Goal: Task Accomplishment & Management: Complete application form

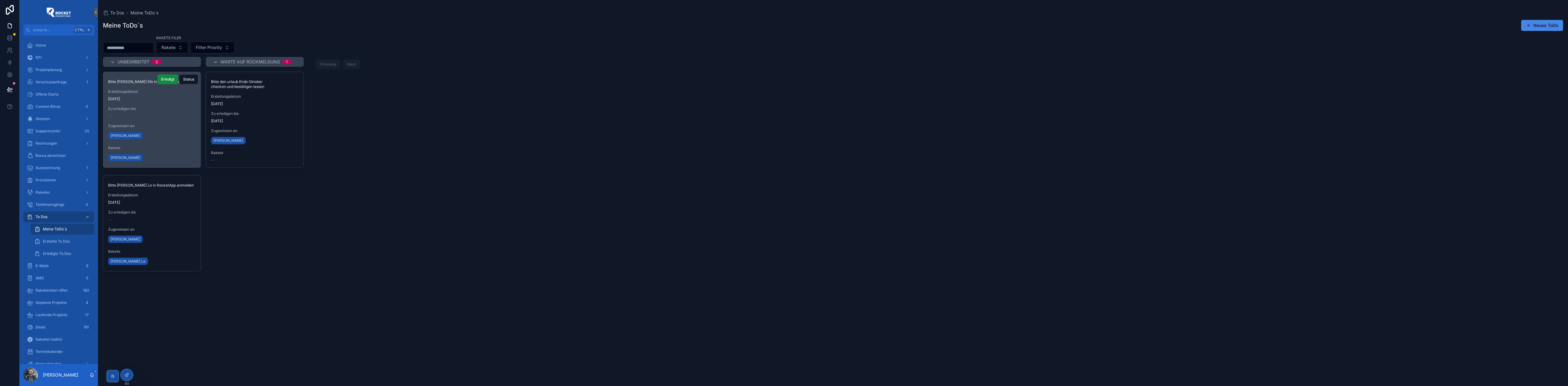
click at [160, 98] on span "[DATE]" at bounding box center [152, 98] width 87 height 5
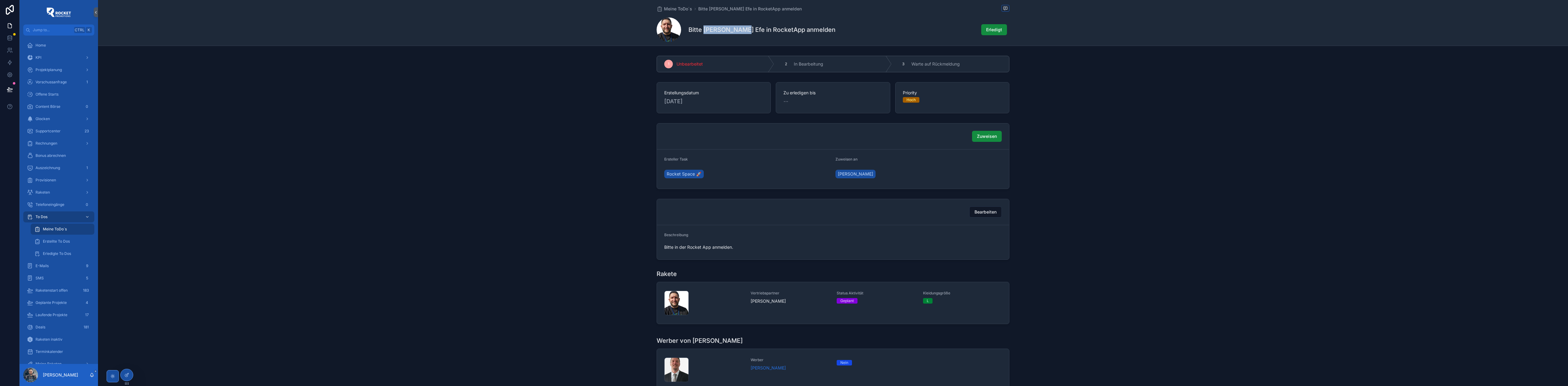
drag, startPoint x: 737, startPoint y: 30, endPoint x: 701, endPoint y: 28, distance: 36.1
click at [701, 28] on h1 "Bitte [PERSON_NAME] Efe in RocketApp anmelden" at bounding box center [762, 30] width 147 height 9
copy h1 "[PERSON_NAME]"
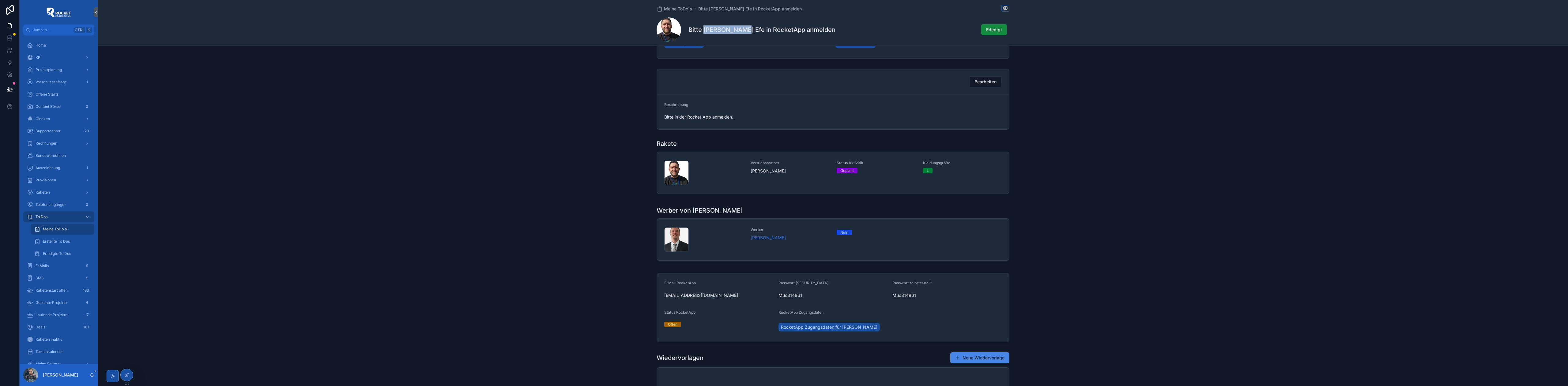
scroll to position [136, 0]
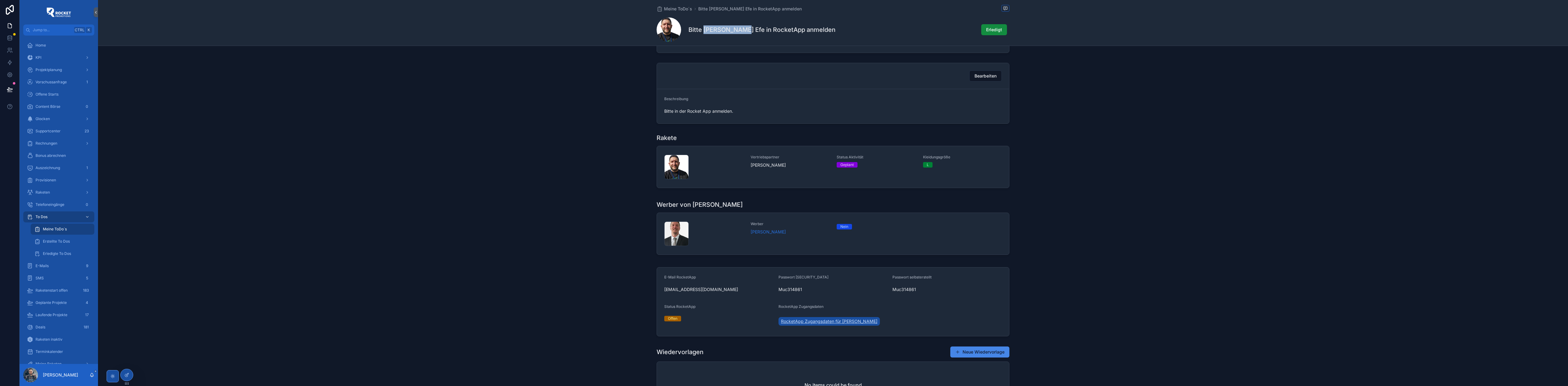
click at [817, 322] on span "RocketApp Zugangsdaten für [PERSON_NAME]" at bounding box center [829, 321] width 97 height 6
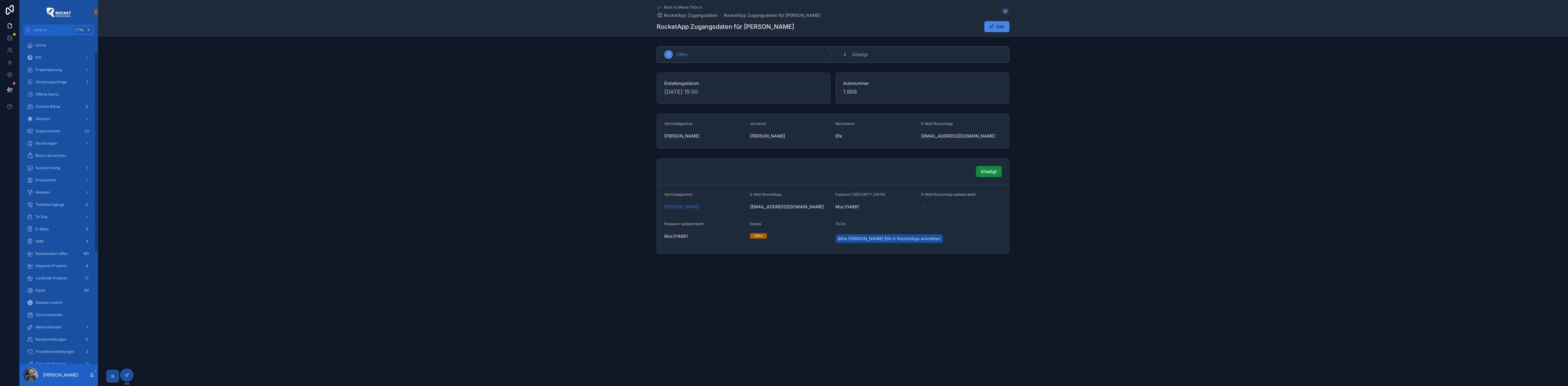
scroll to position [209, 0]
click at [62, 301] on span "RocketApp Zugangsdaten" at bounding box center [65, 301] width 45 height 5
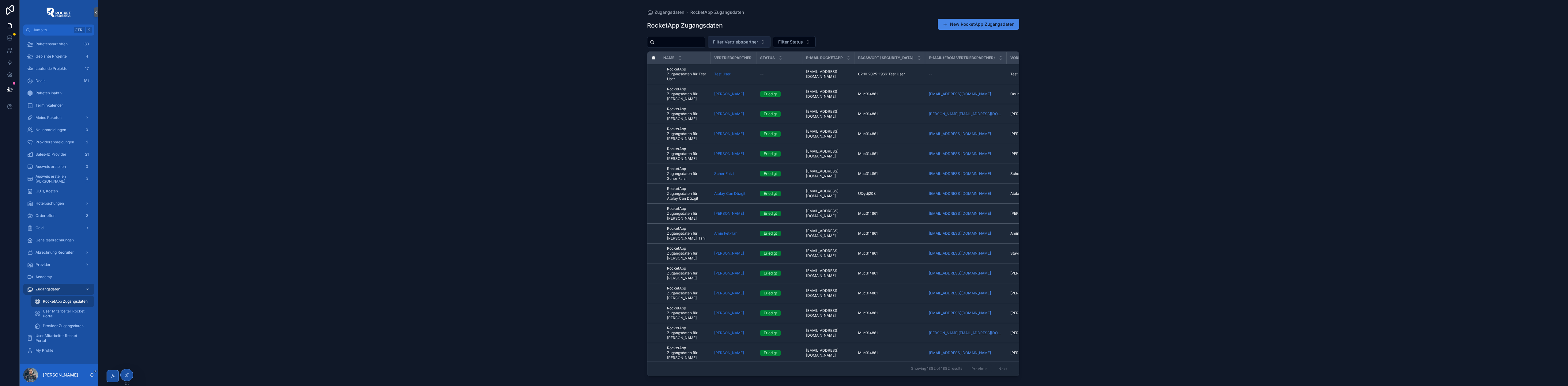
click at [749, 42] on span "Filter Vertriebspartner" at bounding box center [735, 41] width 45 height 6
type input "**********"
click at [751, 66] on div "[PERSON_NAME]" at bounding box center [755, 67] width 85 height 10
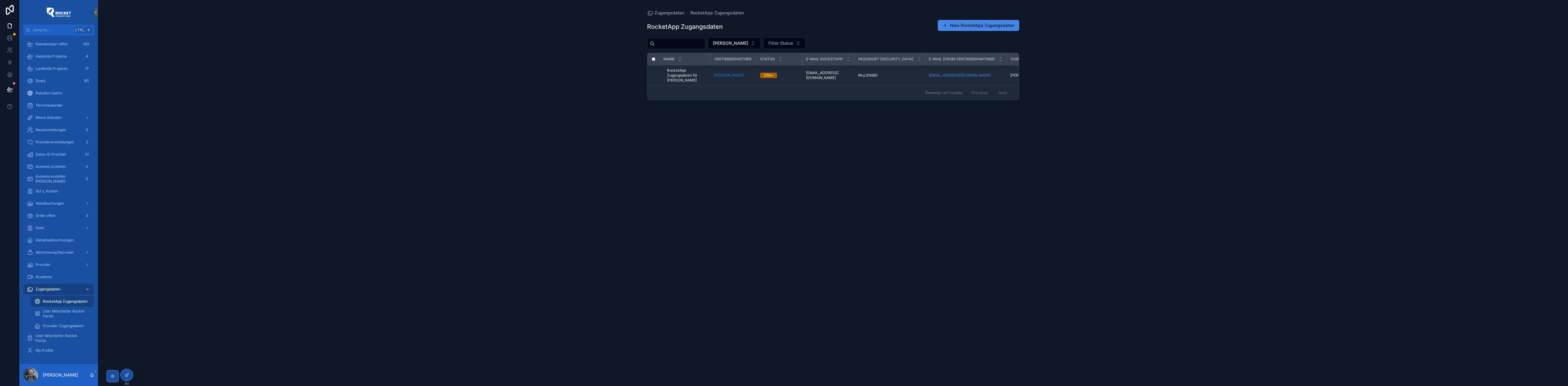
click at [894, 16] on div "RocketApp Zugangsdaten New RocketApp Zugangsdaten [PERSON_NAME] Filter Status N…" at bounding box center [833, 197] width 372 height 362
click at [63, 303] on span "RocketApp Zugangsdaten" at bounding box center [65, 301] width 45 height 5
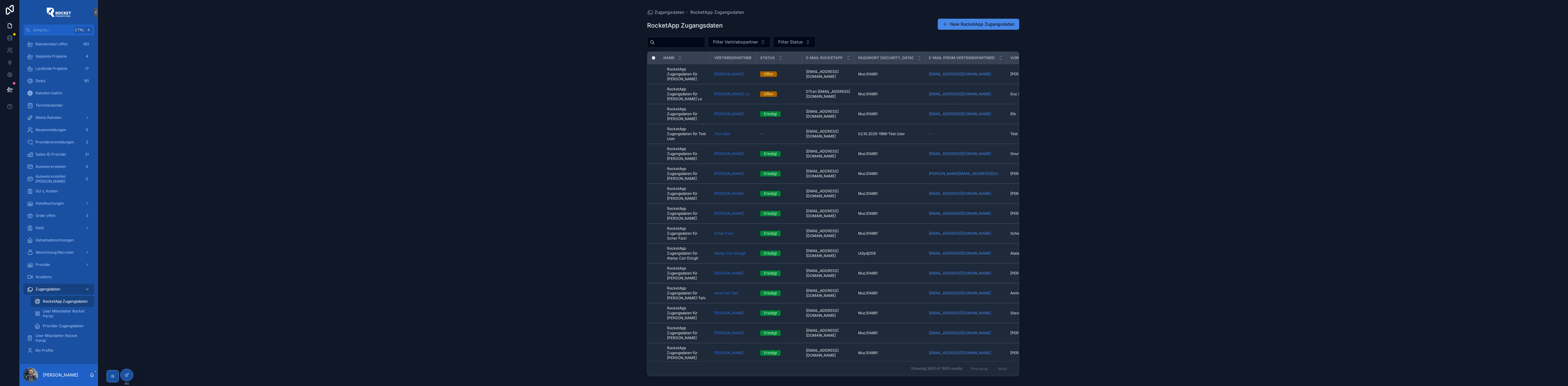
click at [705, 45] on input "scrollable content" at bounding box center [680, 42] width 50 height 9
paste input "**********"
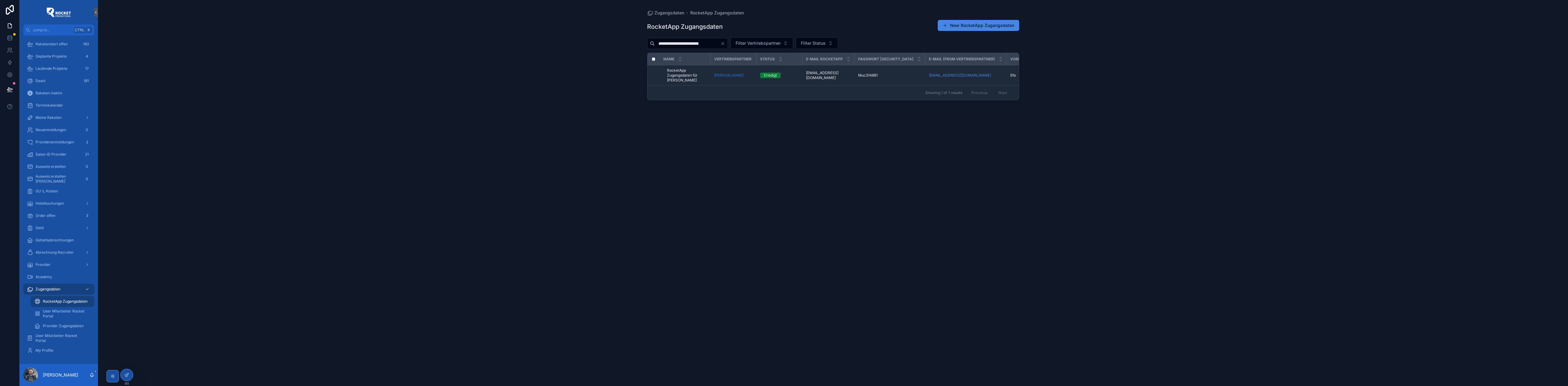
type input "**********"
click at [722, 44] on icon "Clear" at bounding box center [722, 43] width 5 height 5
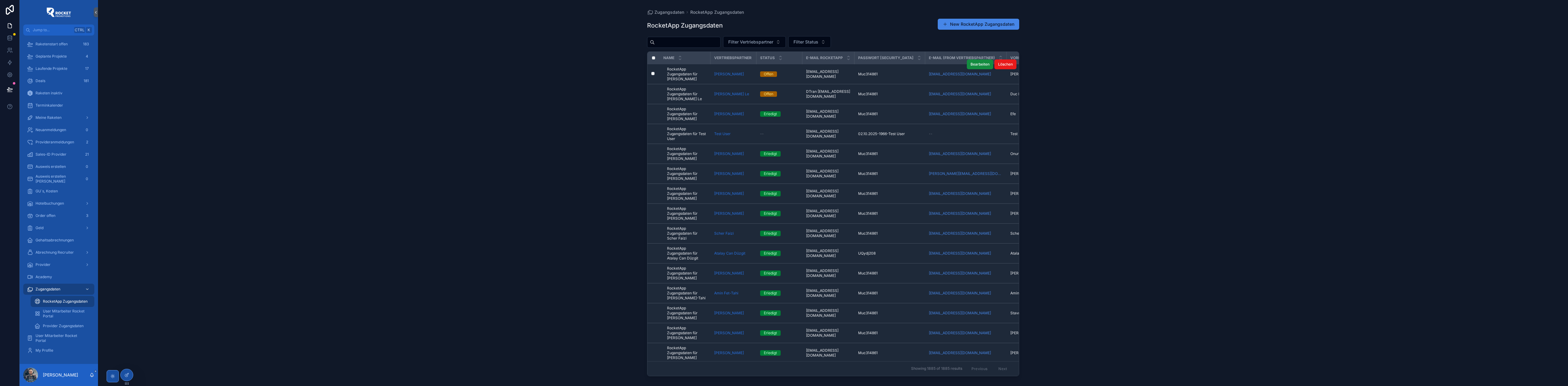
click at [848, 73] on div "[EMAIL_ADDRESS][DOMAIN_NAME] [EMAIL_ADDRESS][DOMAIN_NAME]" at bounding box center [829, 74] width 45 height 10
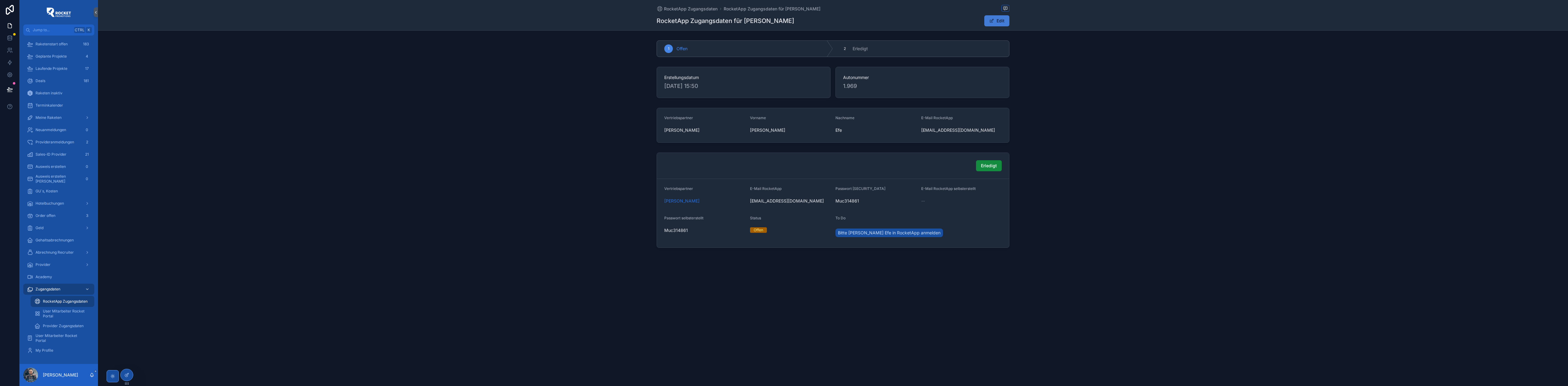
click at [995, 22] on button "Edit" at bounding box center [997, 20] width 25 height 11
click at [935, 198] on div "scrollable content" at bounding box center [961, 201] width 81 height 11
click at [935, 200] on input "scrollable content" at bounding box center [961, 201] width 80 height 9
paste input "**********"
type input "**********"
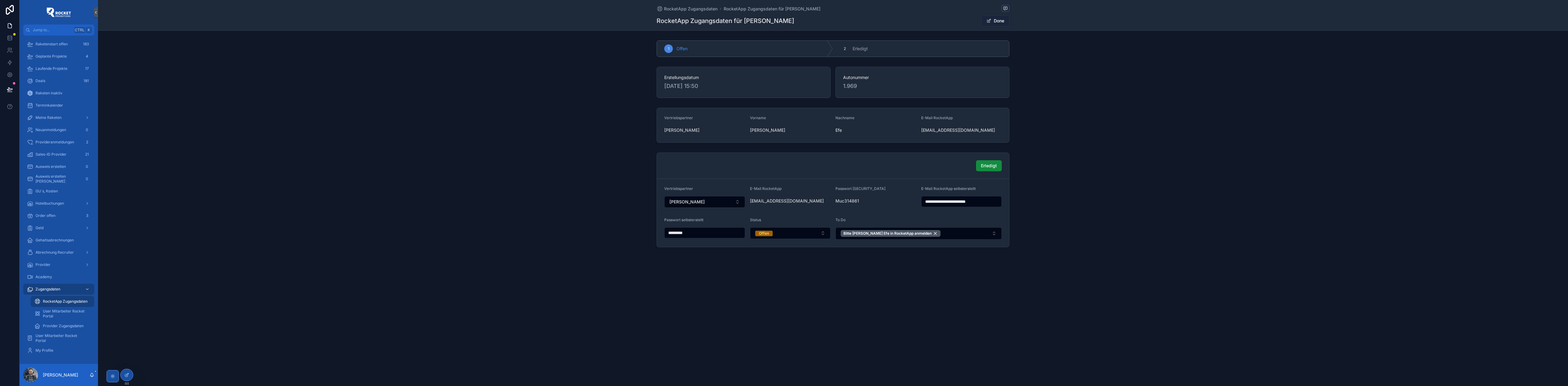
click at [1001, 24] on span "Done" at bounding box center [995, 20] width 28 height 11
drag, startPoint x: 798, startPoint y: 21, endPoint x: 745, endPoint y: 24, distance: 53.1
click at [745, 24] on div "RocketApp Zugangsdaten für [PERSON_NAME] Done" at bounding box center [833, 21] width 353 height 12
copy h1 "[PERSON_NAME]"
click at [921, 293] on div "**********" at bounding box center [833, 193] width 1470 height 386
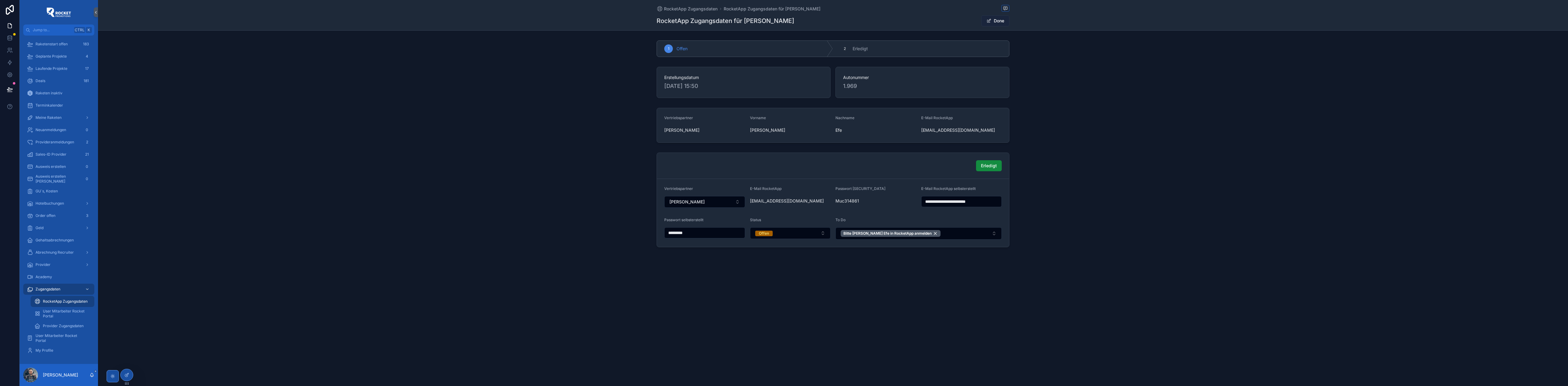
click at [996, 20] on button "Done" at bounding box center [995, 20] width 28 height 11
click at [988, 166] on span "Erledigt" at bounding box center [989, 165] width 16 height 6
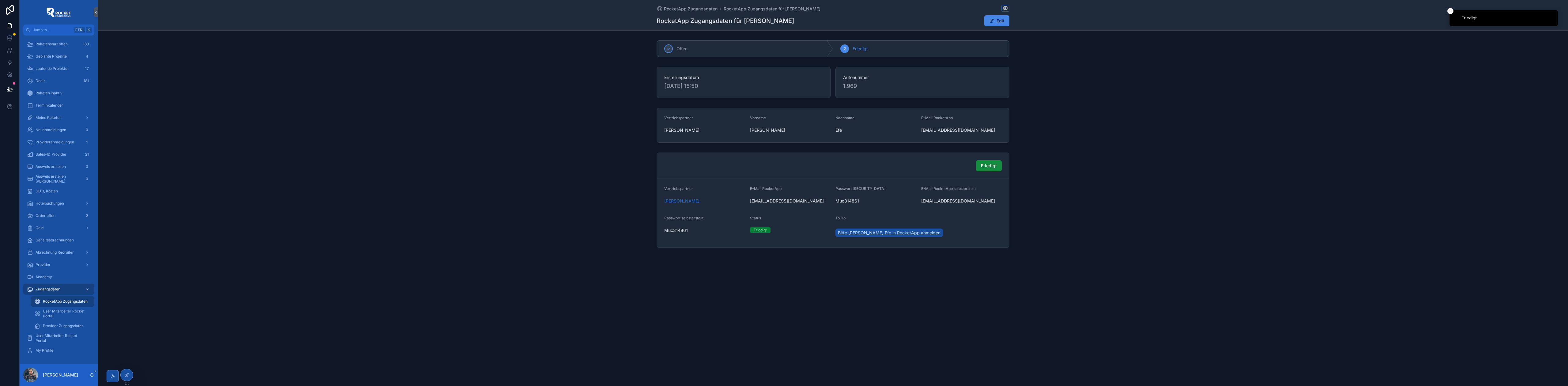
click at [888, 236] on span "Bitte [PERSON_NAME] Efe in RocketApp anmelden" at bounding box center [889, 232] width 102 height 6
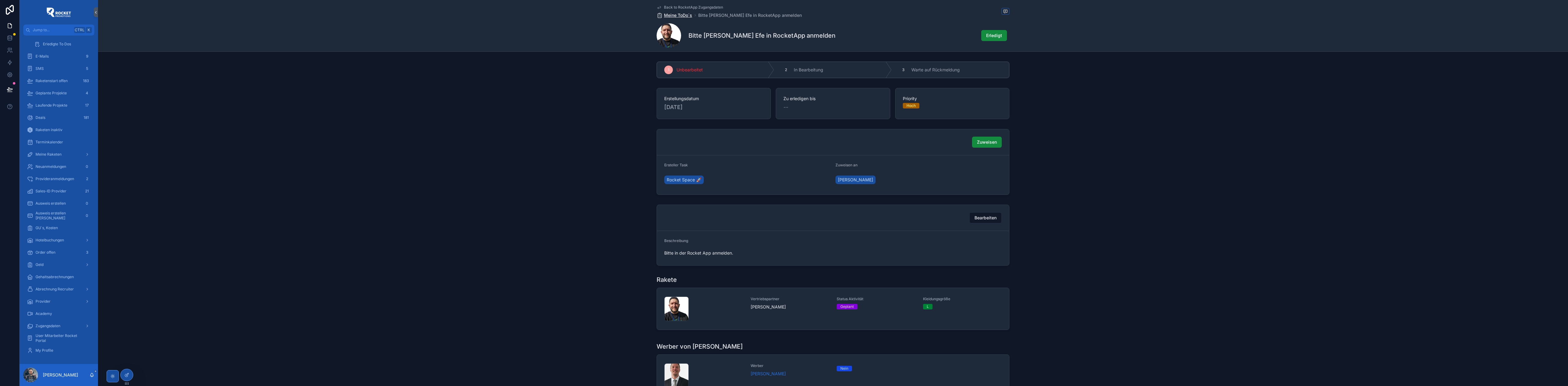
click at [678, 14] on span "Meine ToDo´s" at bounding box center [678, 15] width 28 height 6
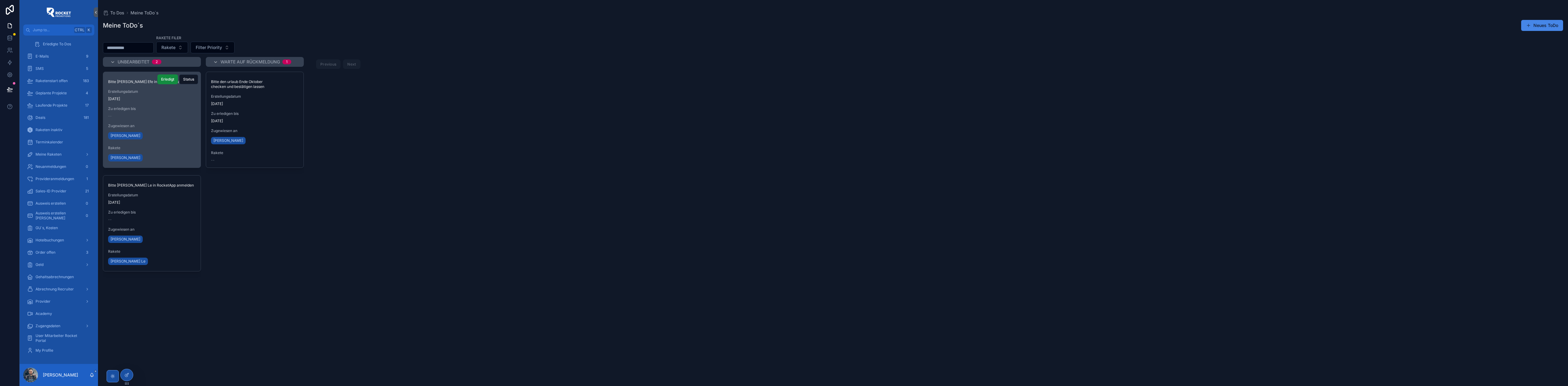
click at [164, 100] on span "[DATE]" at bounding box center [152, 98] width 87 height 5
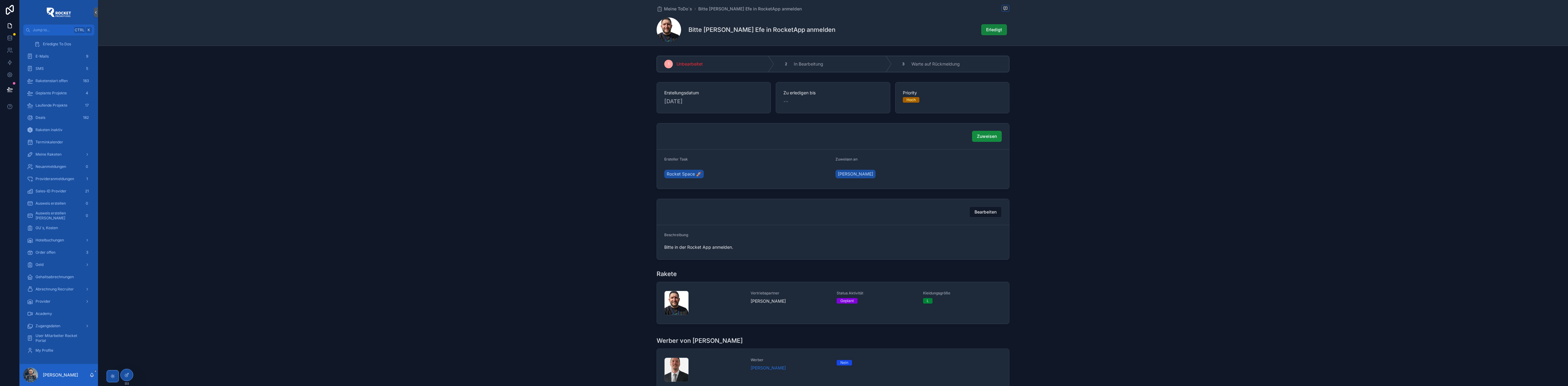
click at [998, 28] on span "Erledigt" at bounding box center [994, 30] width 16 height 6
click at [676, 9] on span "Meine ToDo´s" at bounding box center [678, 9] width 28 height 6
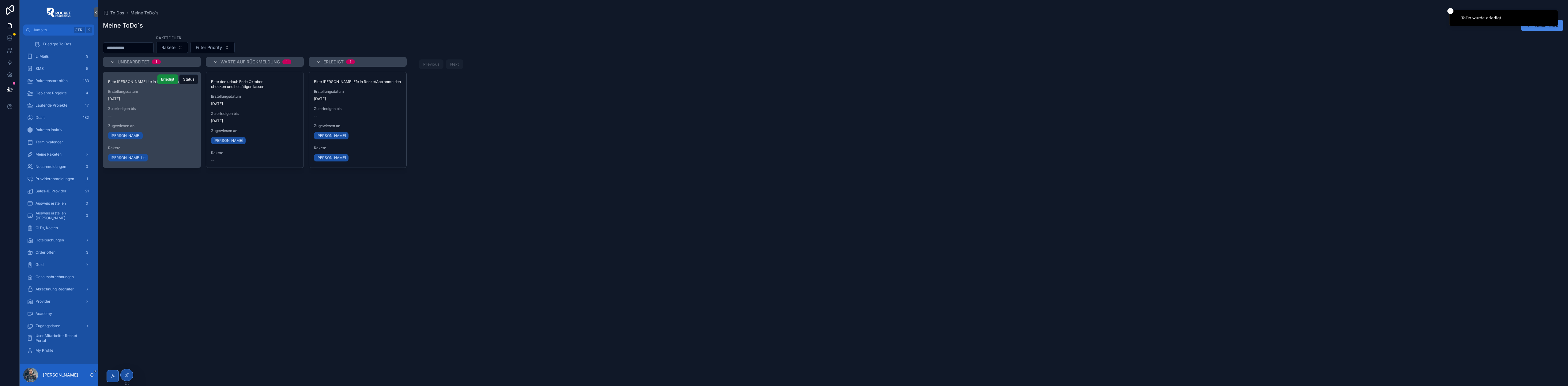
click at [165, 119] on div "Bitte [PERSON_NAME] Le in RocketApp anmelden Erstellungsdatum [DATE] Zu erledig…" at bounding box center [152, 120] width 97 height 96
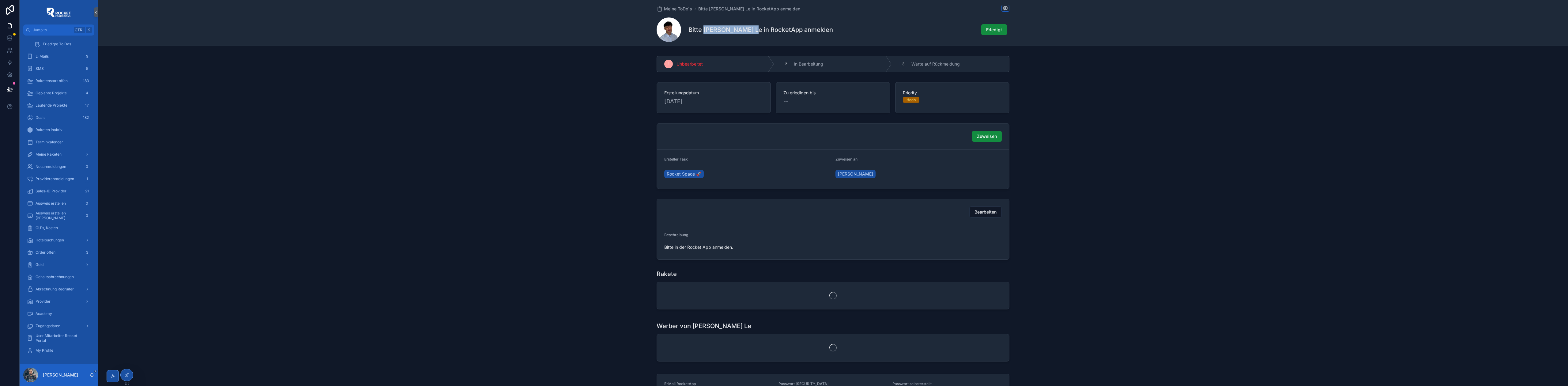
drag, startPoint x: 702, startPoint y: 29, endPoint x: 749, endPoint y: 29, distance: 47.0
click at [749, 29] on h1 "Bitte [PERSON_NAME] Le in RocketApp anmelden" at bounding box center [760, 30] width 144 height 9
copy h1 "[PERSON_NAME] Le"
click at [673, 30] on span "scrollable content" at bounding box center [668, 30] width 24 height 24
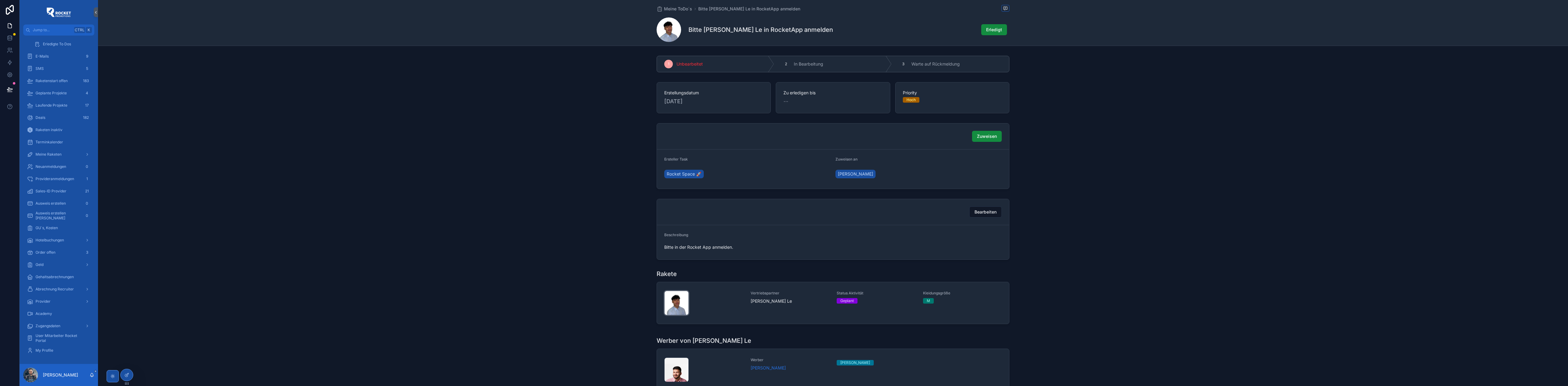
click at [673, 303] on div "scrollable content" at bounding box center [676, 303] width 24 height 24
drag, startPoint x: 701, startPoint y: 28, endPoint x: 749, endPoint y: 30, distance: 48.0
click at [749, 30] on h1 "Bitte [PERSON_NAME] Le in RocketApp anmelden" at bounding box center [760, 30] width 144 height 9
copy h1 "[PERSON_NAME] Le"
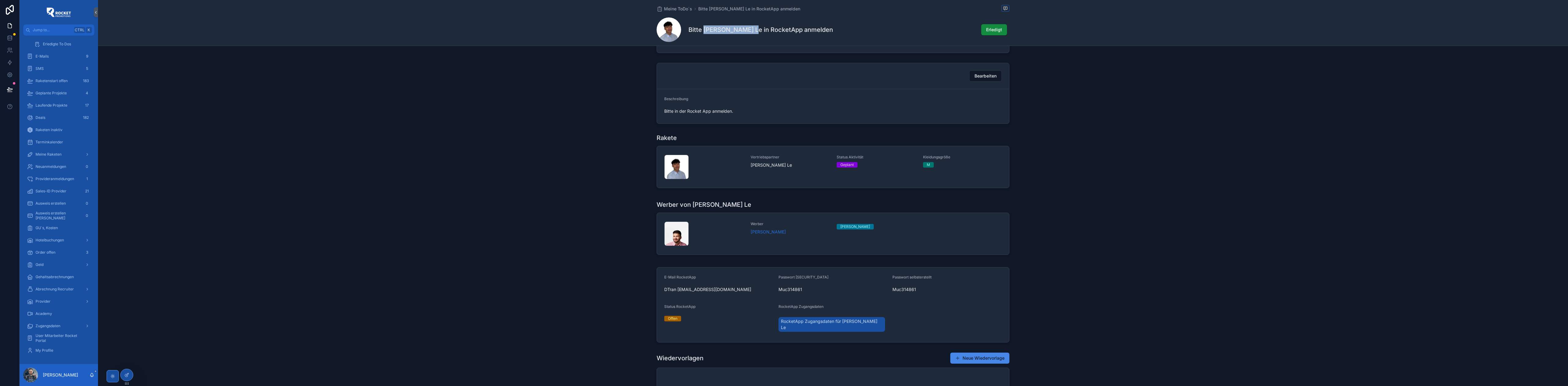
scroll to position [190, 0]
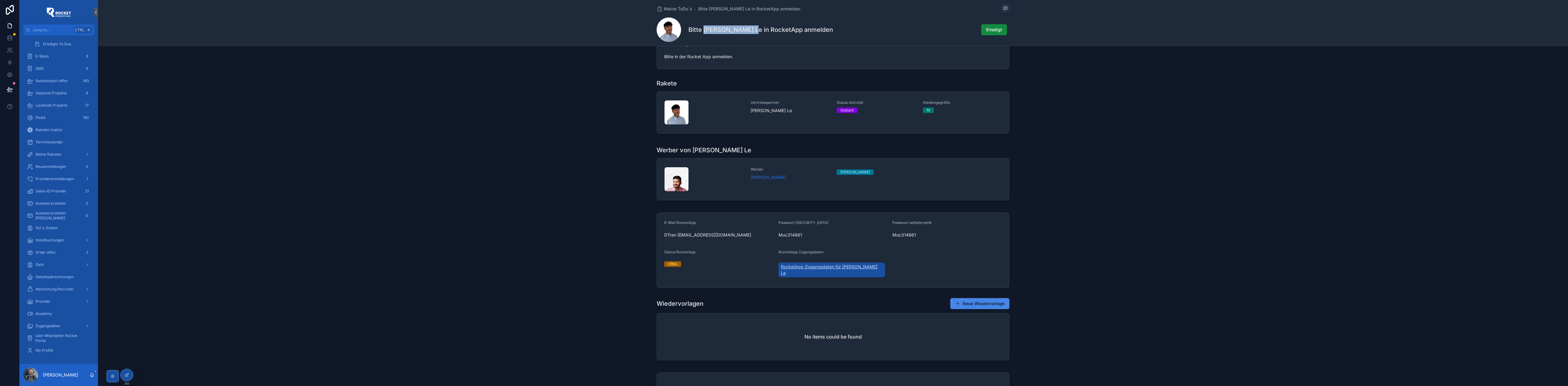
click at [863, 267] on span "RocketApp Zugangsdaten für [PERSON_NAME] Le" at bounding box center [831, 270] width 102 height 12
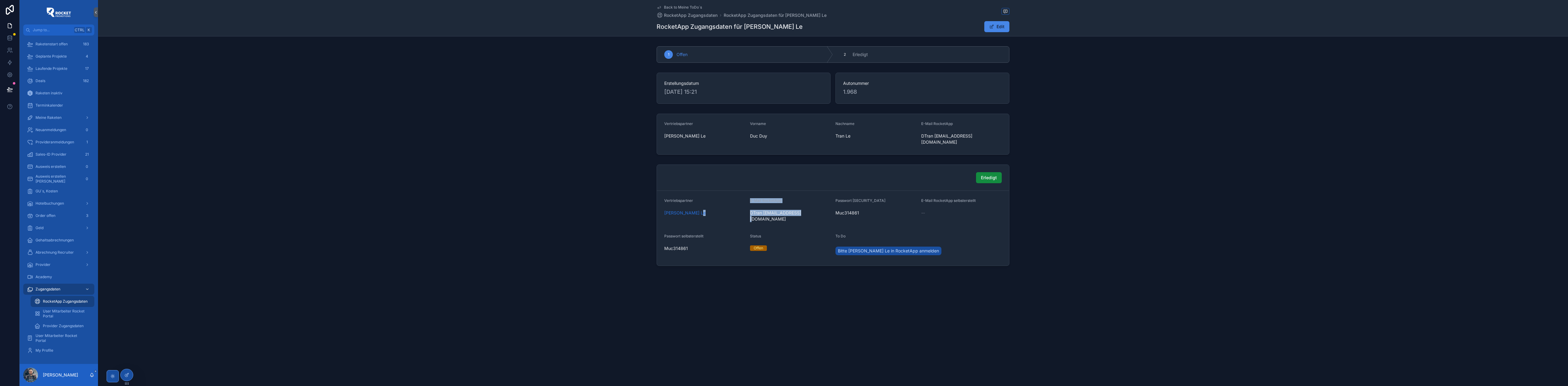
drag, startPoint x: 747, startPoint y: 206, endPoint x: 802, endPoint y: 209, distance: 55.1
click at [802, 209] on form "Vertriebspartner [PERSON_NAME] Le E-Mail RocketApp DTran [EMAIL_ADDRESS][DOMAIN…" at bounding box center [833, 228] width 352 height 75
click at [802, 209] on span "DTran [EMAIL_ADDRESS][DOMAIN_NAME]" at bounding box center [790, 215] width 81 height 12
drag, startPoint x: 806, startPoint y: 207, endPoint x: 750, endPoint y: 209, distance: 56.0
click at [750, 209] on span "DTran [EMAIL_ADDRESS][DOMAIN_NAME]" at bounding box center [790, 215] width 81 height 12
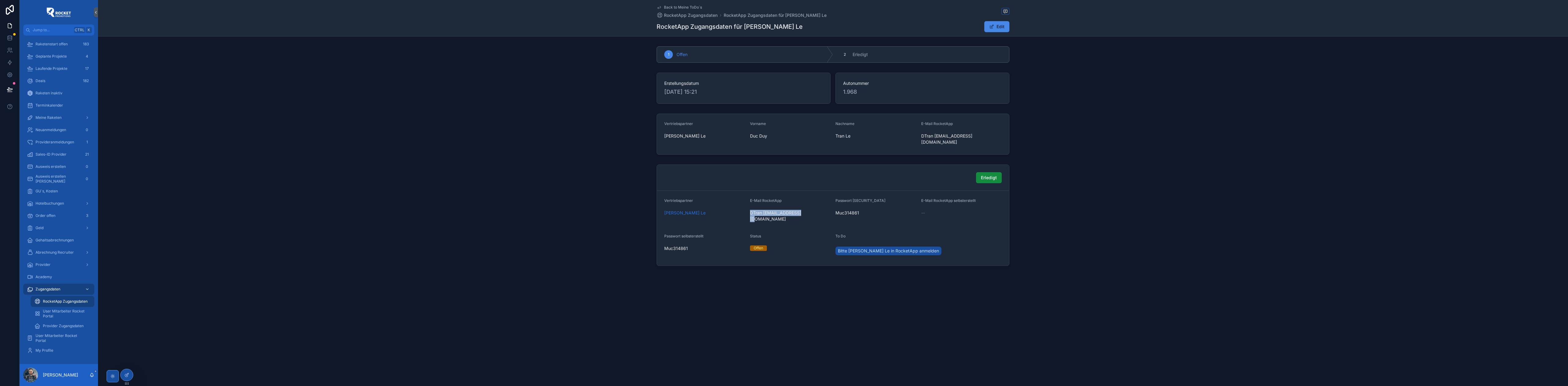
copy span "DTran [EMAIL_ADDRESS][DOMAIN_NAME]"
click at [991, 28] on span "scrollable content" at bounding box center [991, 26] width 5 height 5
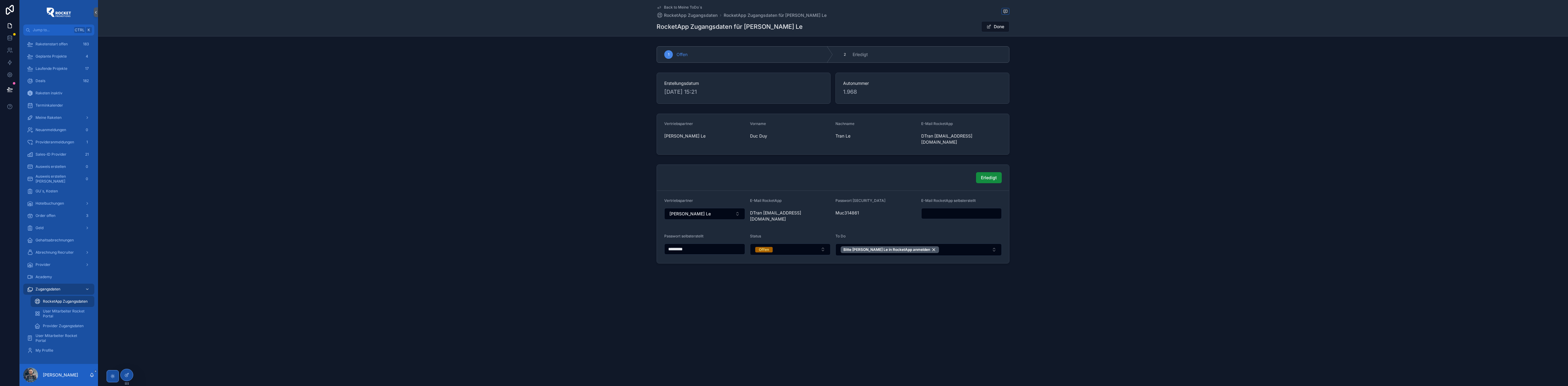
click at [948, 209] on input "scrollable content" at bounding box center [961, 213] width 80 height 9
paste input "**********"
click at [938, 209] on input "**********" at bounding box center [961, 213] width 80 height 9
type input "**********"
click at [995, 24] on button "Done" at bounding box center [995, 26] width 28 height 11
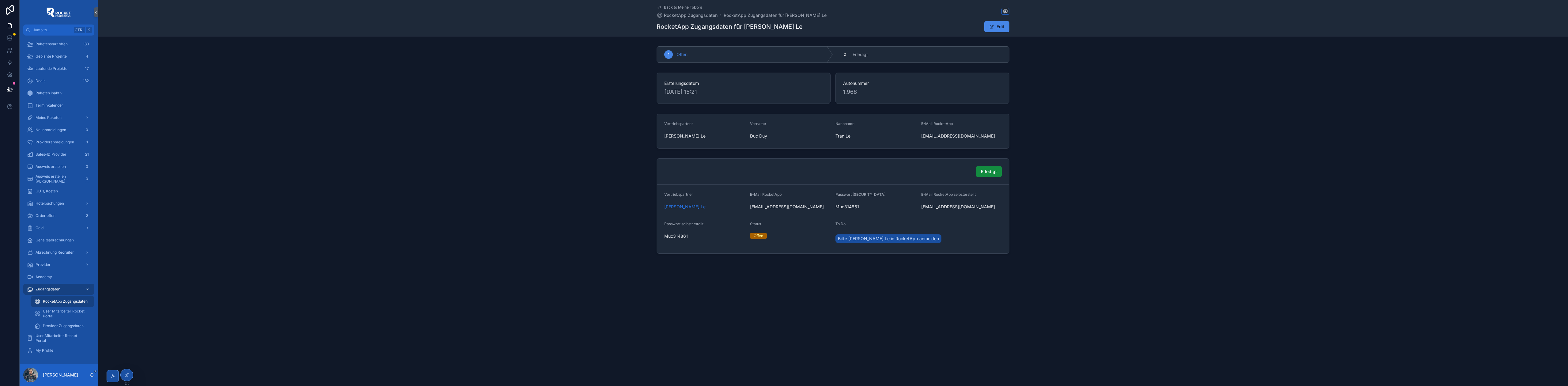
drag, startPoint x: 997, startPoint y: 29, endPoint x: 991, endPoint y: 42, distance: 14.3
click at [997, 30] on button "Edit" at bounding box center [997, 26] width 25 height 11
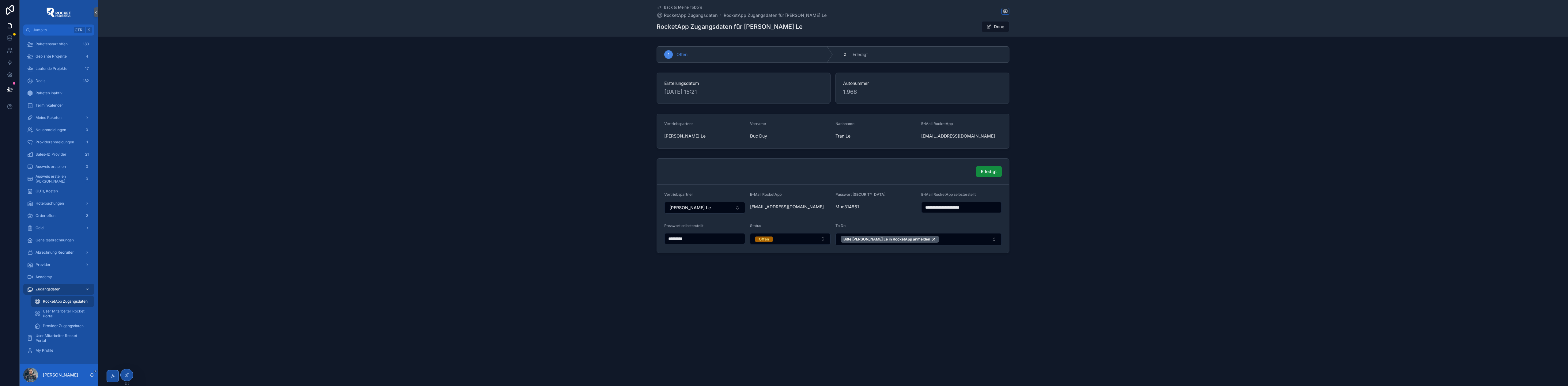
click at [959, 211] on input "**********" at bounding box center [961, 207] width 80 height 9
paste input "*"
type input "**********"
click at [998, 28] on button "Done" at bounding box center [995, 26] width 28 height 11
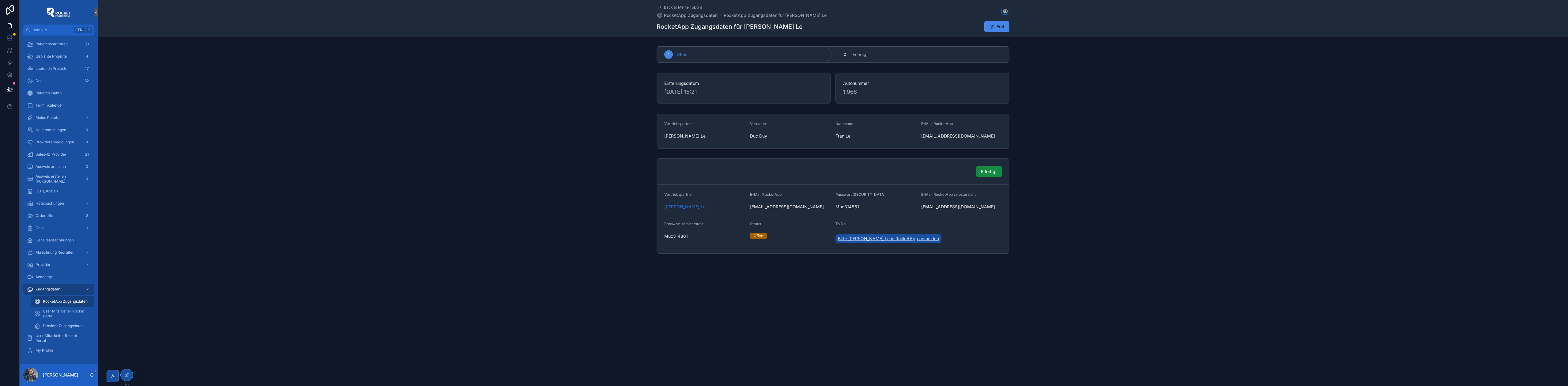
click at [902, 242] on span "Bitte [PERSON_NAME] Le in RocketApp anmelden" at bounding box center [888, 238] width 101 height 6
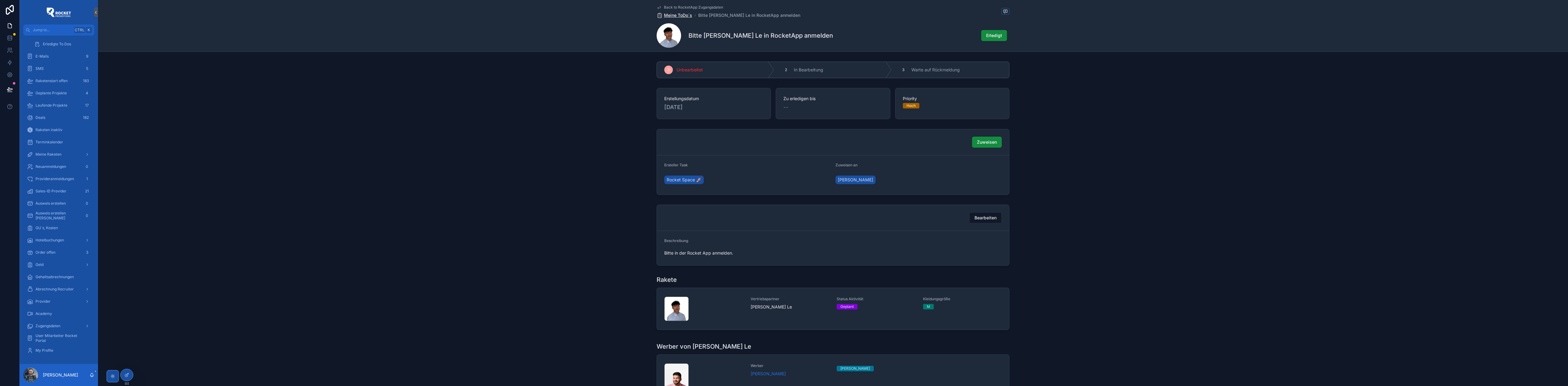
click at [679, 15] on span "Meine ToDo´s" at bounding box center [678, 15] width 28 height 6
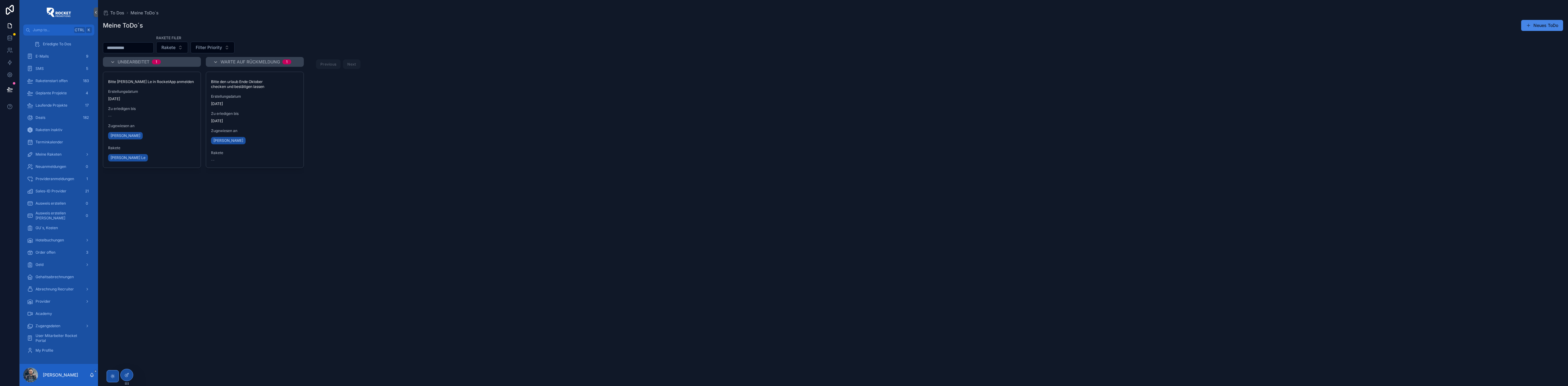
click at [146, 107] on span "Zu erledigen bis" at bounding box center [152, 108] width 87 height 5
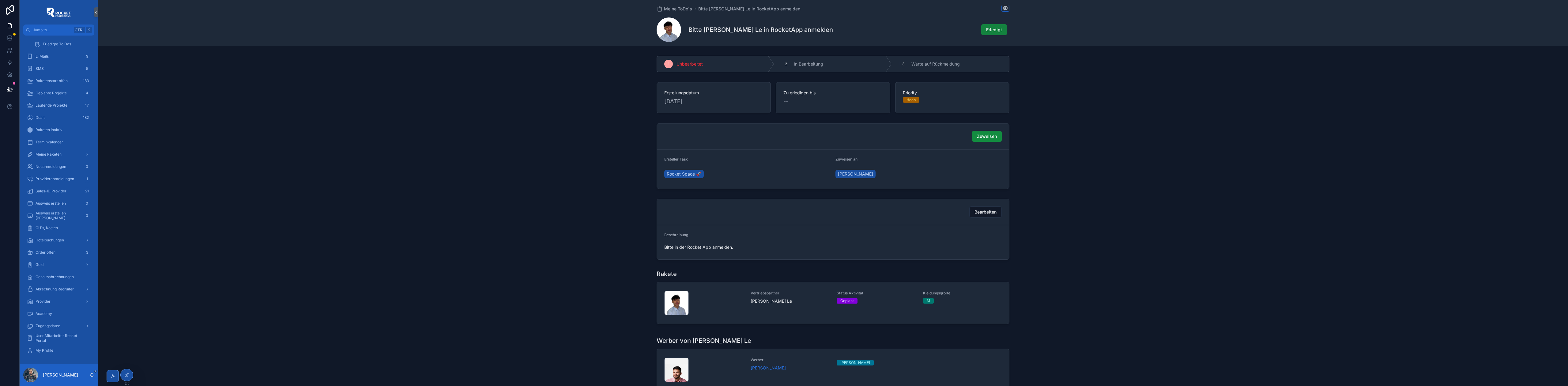
click at [991, 30] on span "Erledigt" at bounding box center [994, 30] width 16 height 6
click at [670, 5] on div "Meine ToDo´s Bitte [PERSON_NAME] Le in RocketApp anmelden" at bounding box center [833, 9] width 353 height 8
click at [672, 8] on span "Meine ToDo´s" at bounding box center [678, 9] width 28 height 6
